Goal: Transaction & Acquisition: Purchase product/service

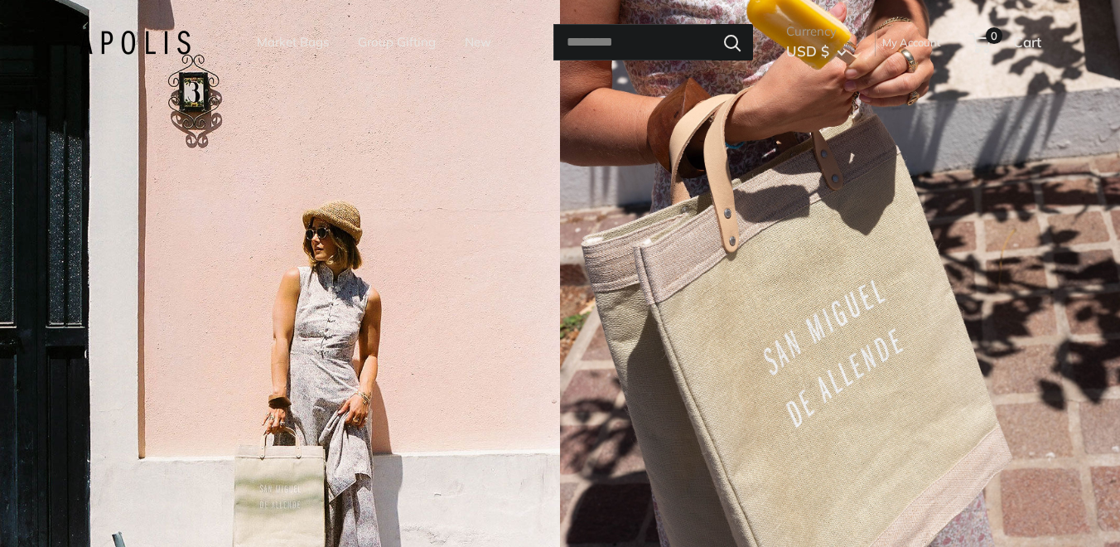
click at [259, 46] on link "Market Bags" at bounding box center [293, 42] width 72 height 23
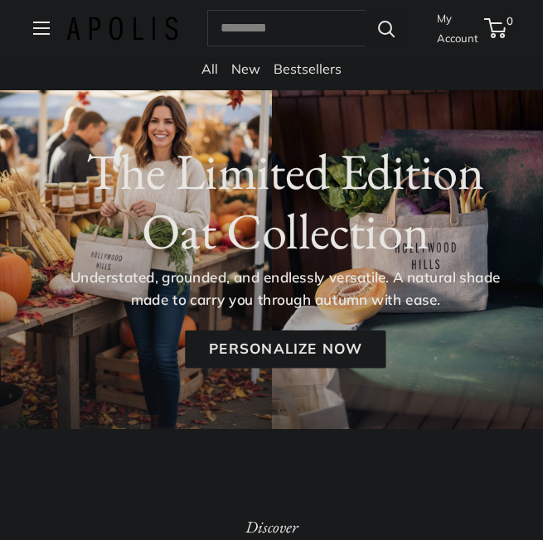
click at [253, 68] on link "New" at bounding box center [245, 68] width 29 height 17
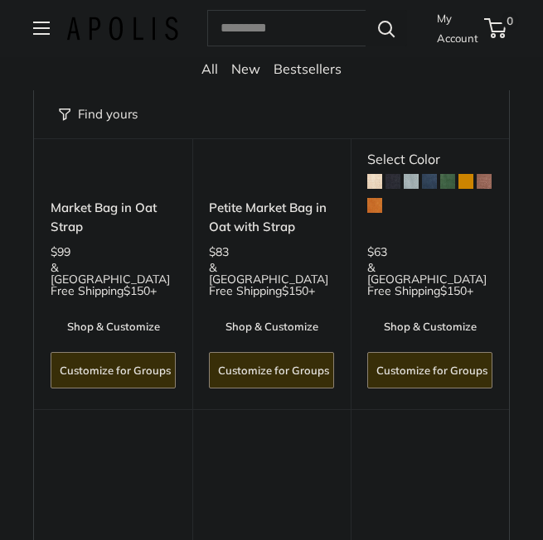
scroll to position [331, 0]
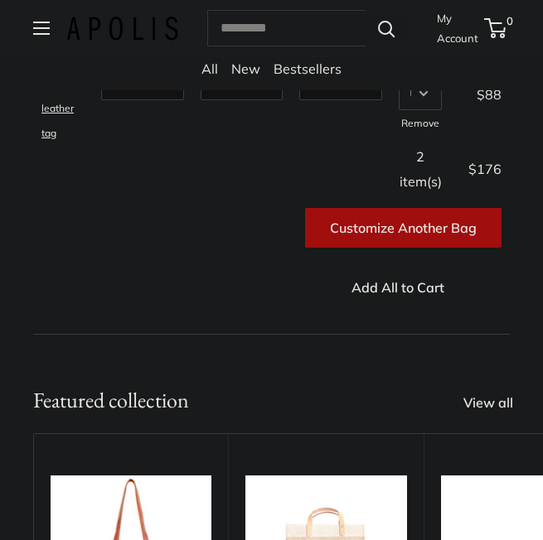
scroll to position [497, 0]
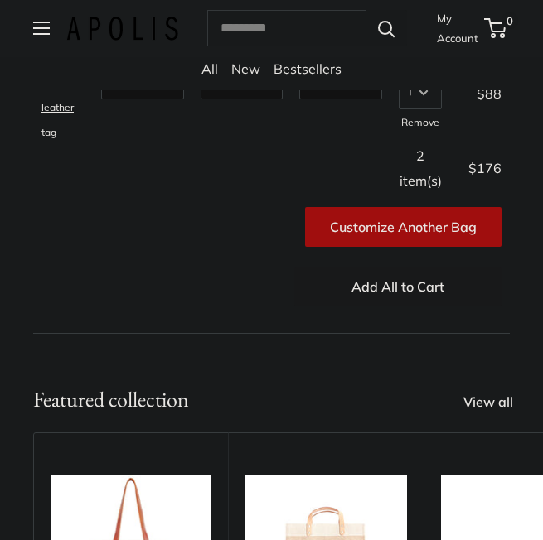
click at [380, 287] on button "Add All to Cart" at bounding box center [397, 287] width 207 height 40
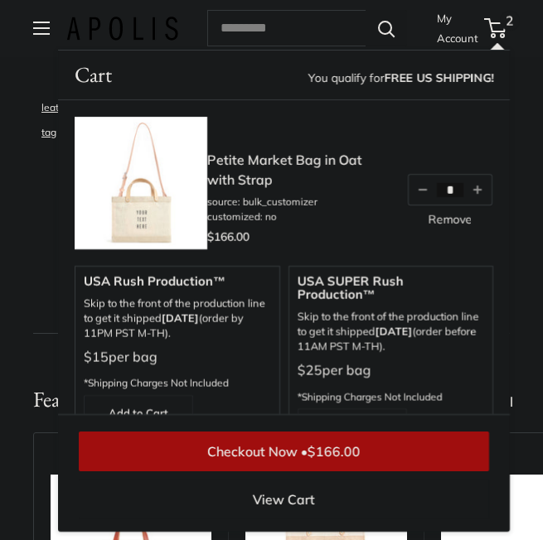
click at [345, 425] on div "Total $166.00 Checkout Now • $166.00 View Cart" at bounding box center [284, 473] width 452 height 118
click at [346, 451] on span "$166.00" at bounding box center [333, 451] width 53 height 17
